Goal: Information Seeking & Learning: Compare options

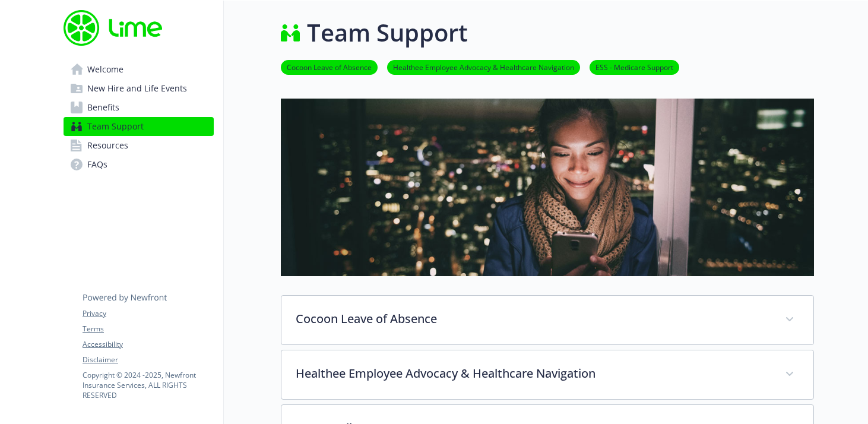
click at [95, 113] on span "Benefits" at bounding box center [103, 107] width 32 height 19
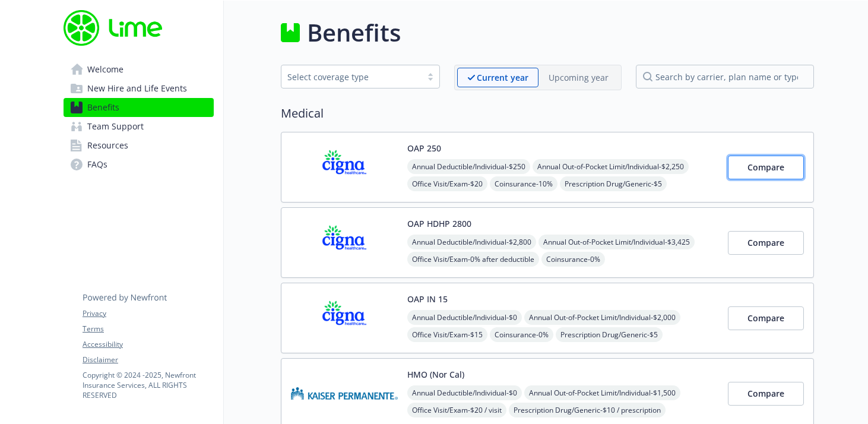
click at [766, 168] on span "Compare" at bounding box center [765, 166] width 37 height 11
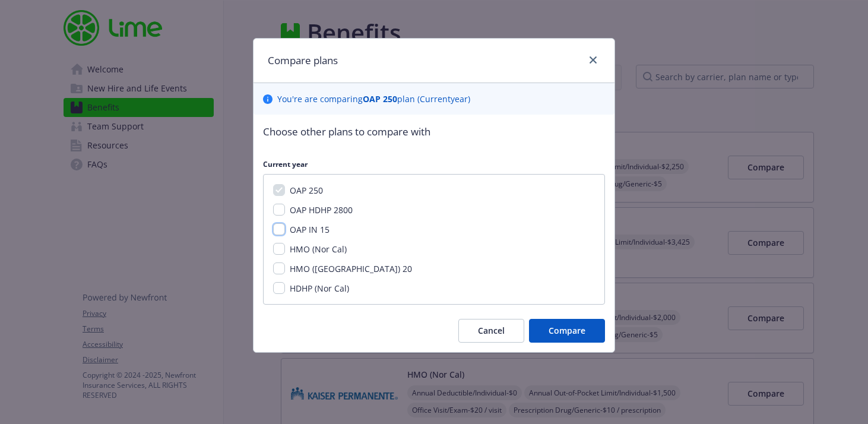
click at [281, 230] on input "OAP IN 15" at bounding box center [279, 229] width 12 height 12
checkbox input "true"
click at [277, 212] on input "OAP HDHP 2800" at bounding box center [279, 210] width 12 height 12
checkbox input "true"
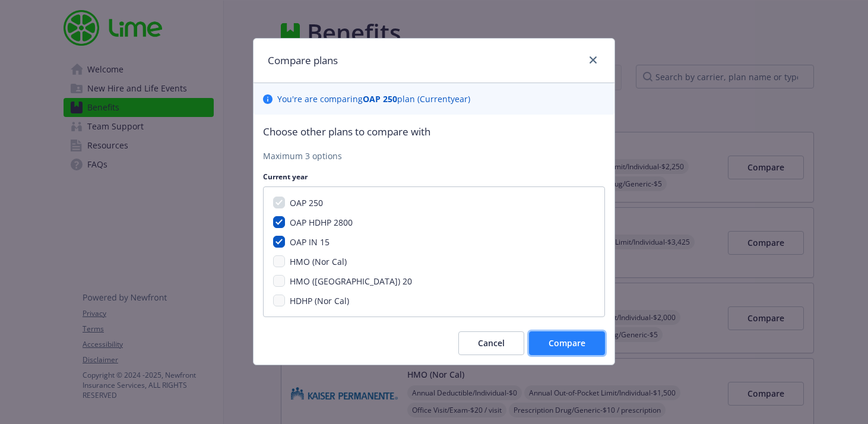
click at [585, 350] on button "Compare" at bounding box center [567, 343] width 76 height 24
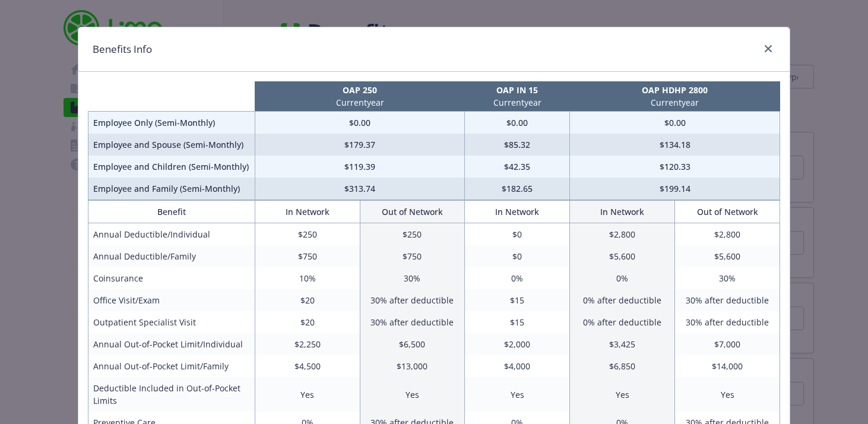
scroll to position [1, 0]
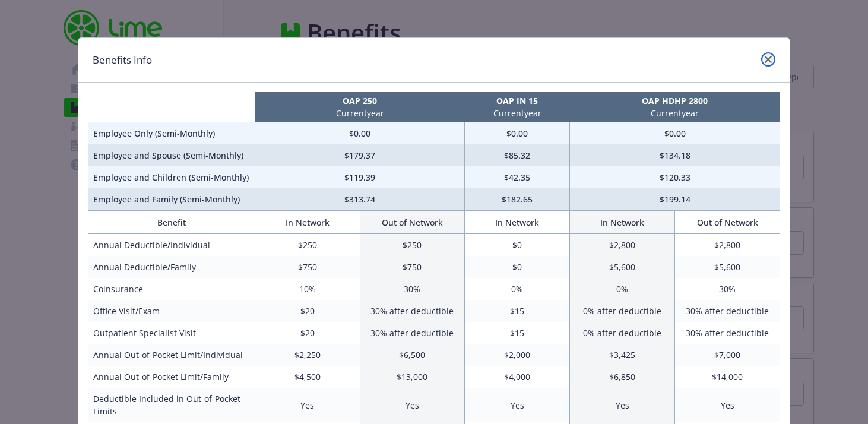
click at [768, 57] on icon "close" at bounding box center [768, 59] width 7 height 7
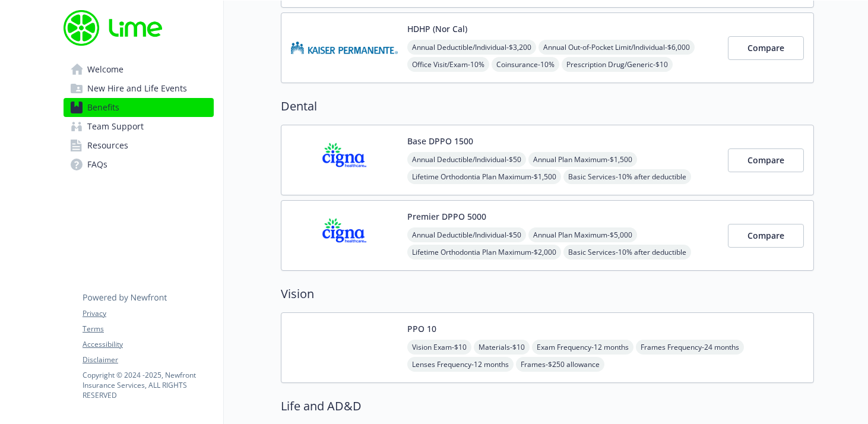
scroll to position [500, 0]
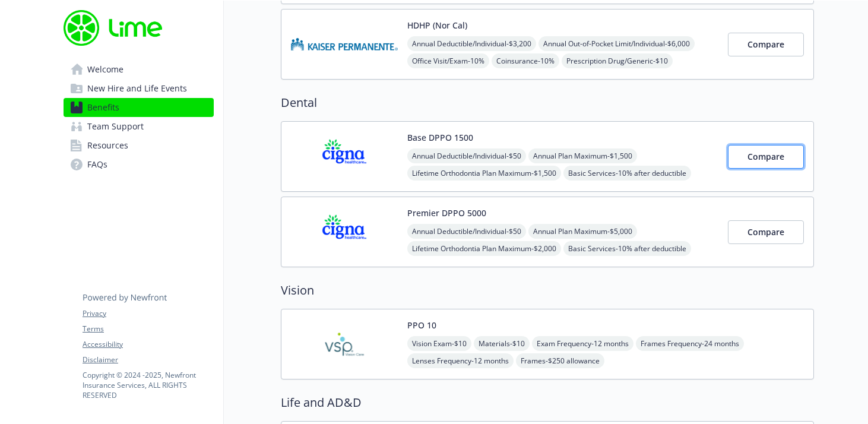
click at [756, 153] on span "Compare" at bounding box center [765, 156] width 37 height 11
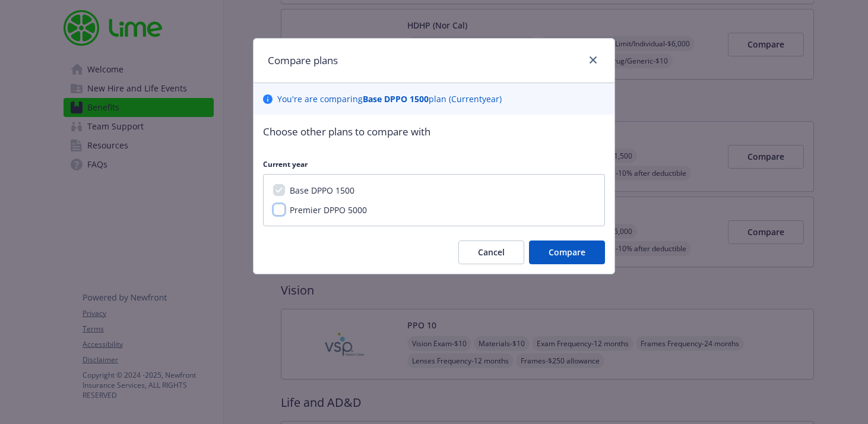
click at [277, 211] on input "Premier DPPO 5000" at bounding box center [279, 210] width 12 height 12
checkbox input "true"
click at [563, 253] on span "Compare" at bounding box center [566, 251] width 37 height 11
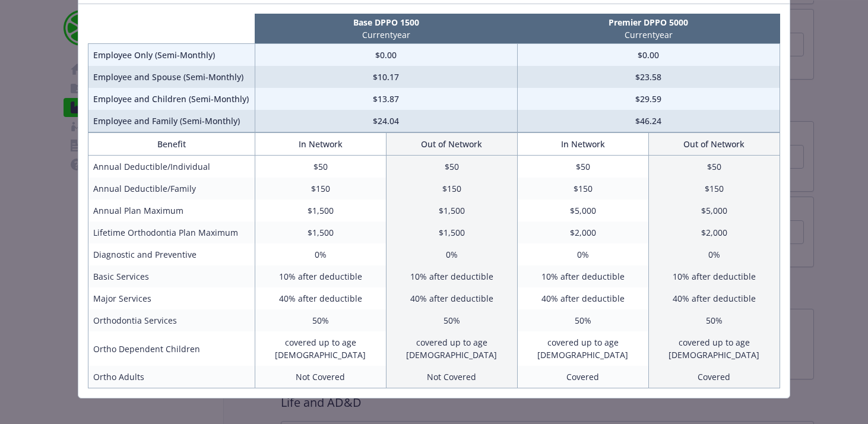
scroll to position [79, 0]
